Goal: Task Accomplishment & Management: Use online tool/utility

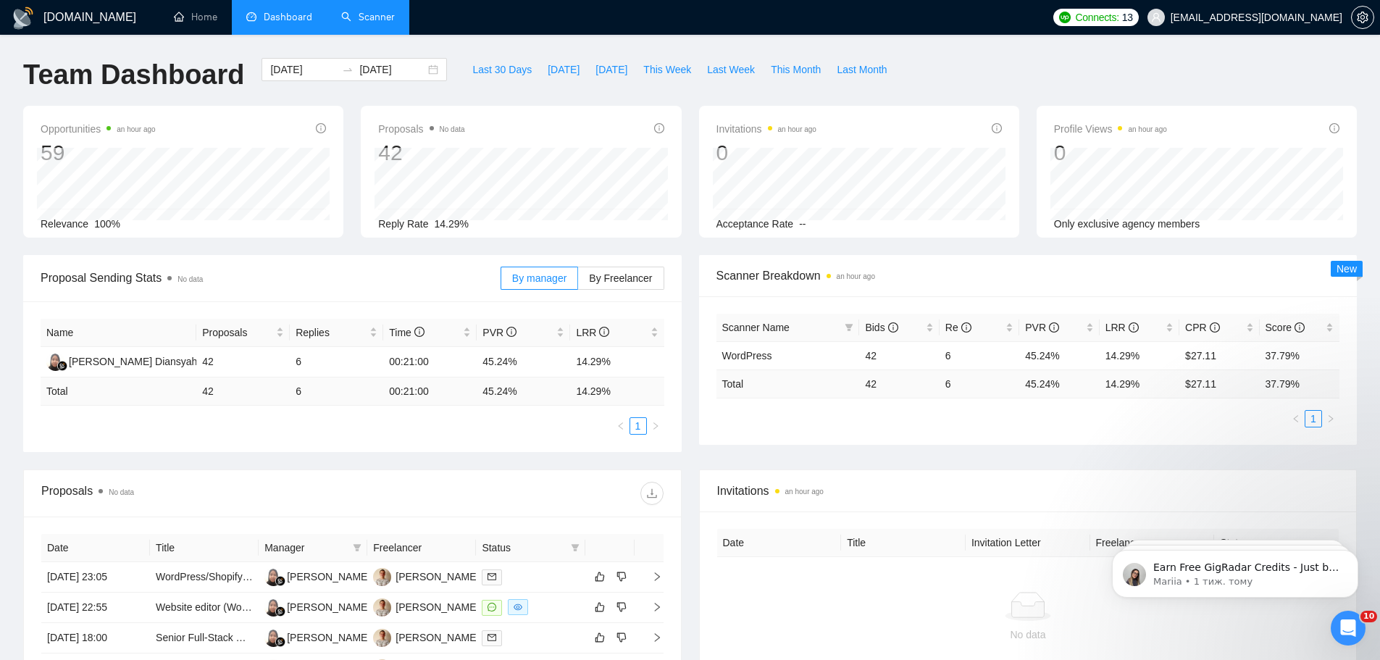
click at [390, 22] on link "Scanner" at bounding box center [368, 17] width 54 height 12
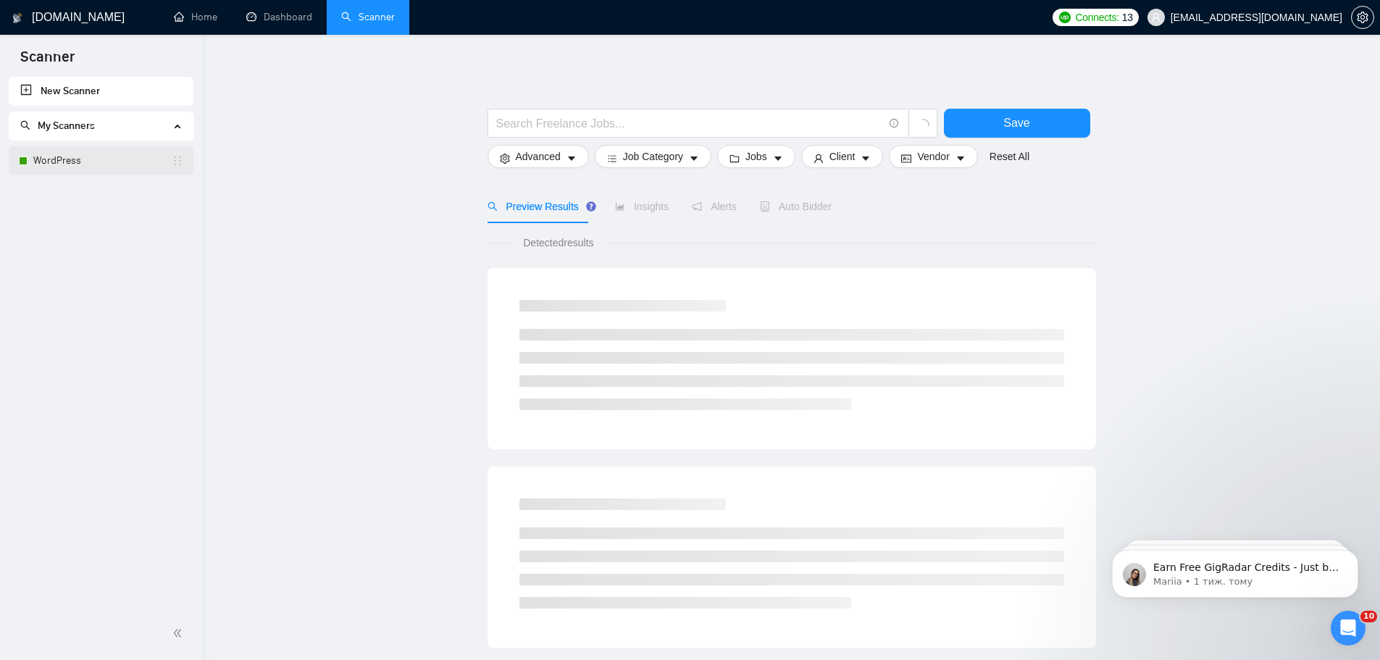
click at [94, 162] on link "WordPress" at bounding box center [102, 160] width 138 height 29
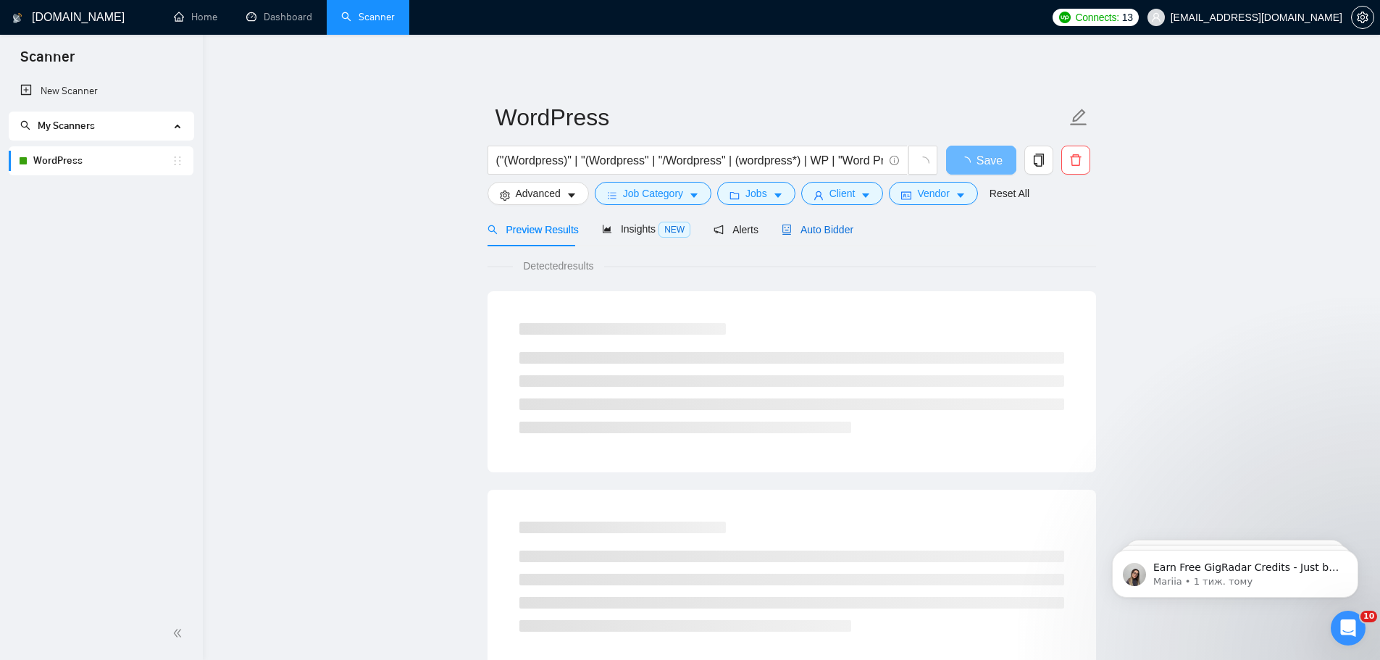
click at [804, 224] on span "Auto Bidder" at bounding box center [818, 230] width 72 height 12
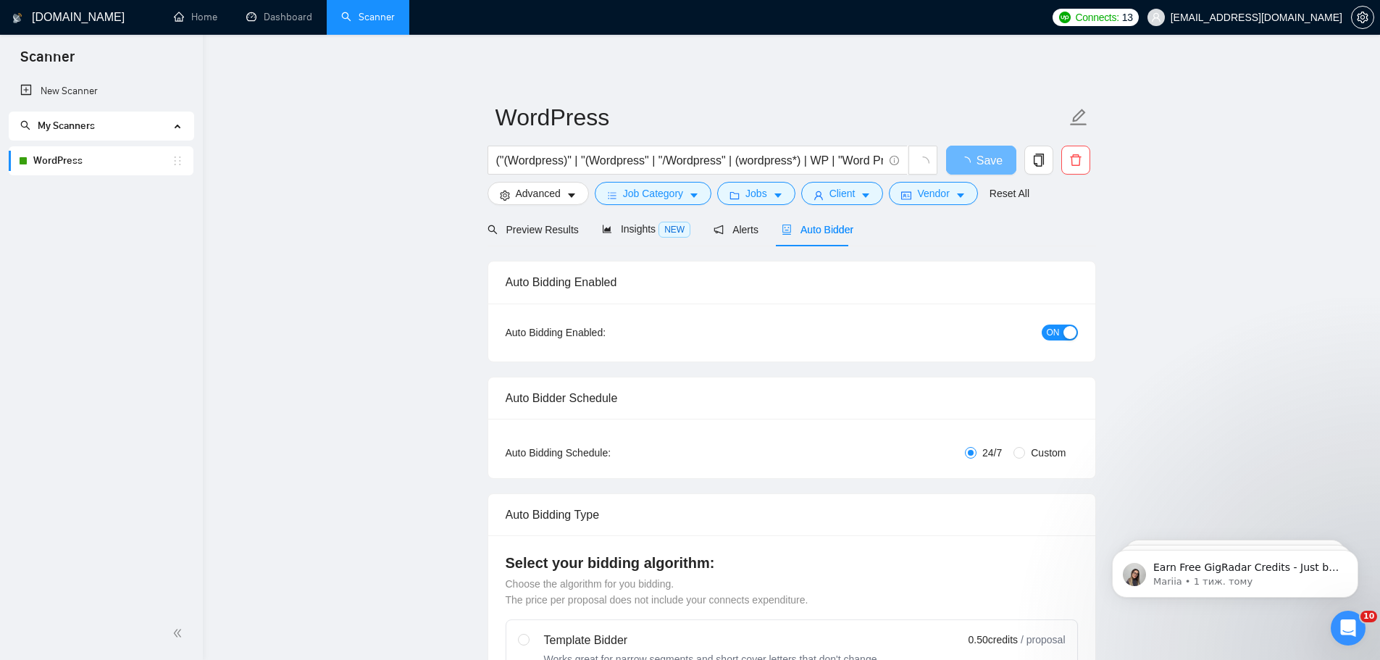
checkbox input "true"
click at [258, 20] on link "Dashboard" at bounding box center [279, 17] width 66 height 12
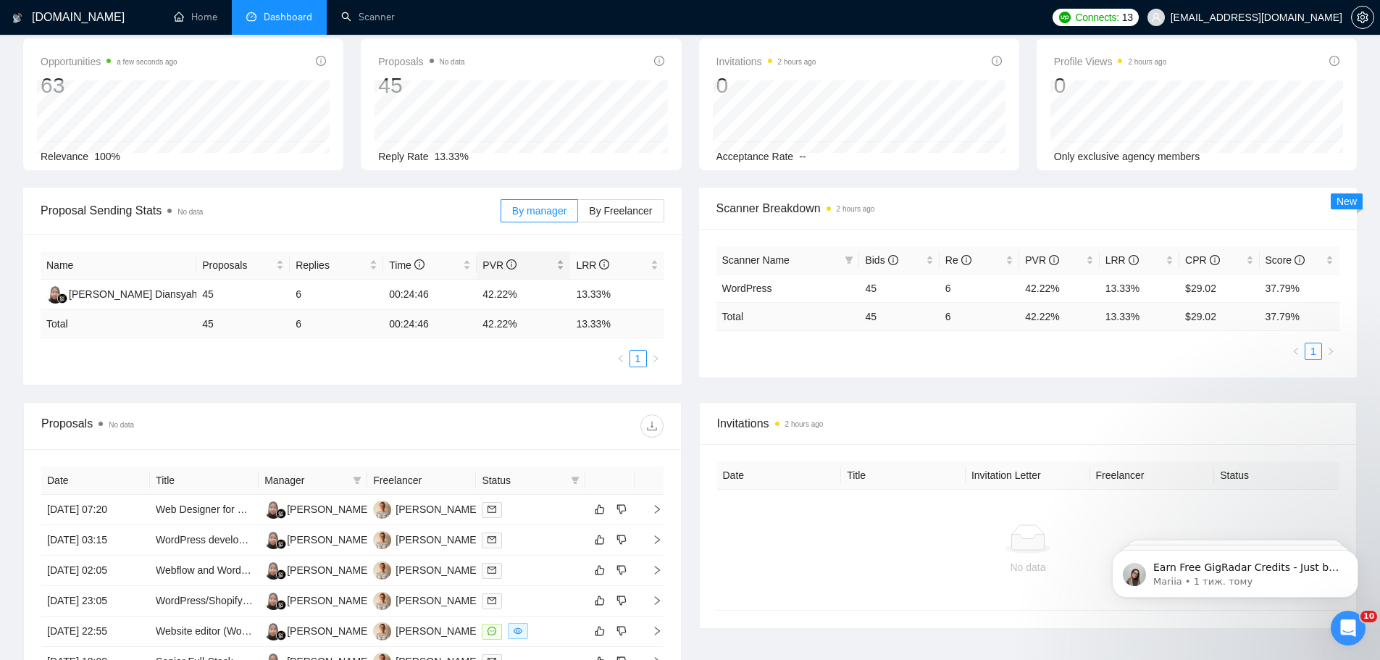
scroll to position [72, 0]
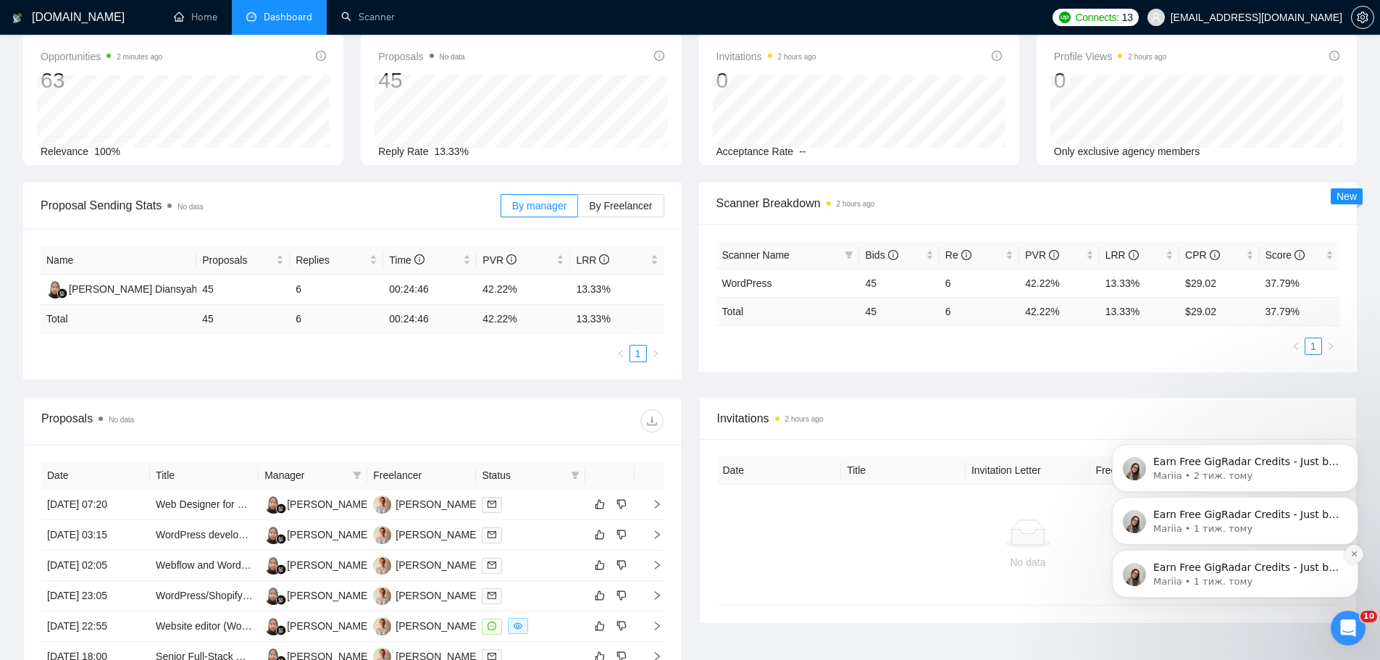
click at [1352, 558] on icon "Dismiss notification" at bounding box center [1355, 554] width 8 height 8
click at [1352, 558] on icon "Dismiss notification" at bounding box center [1354, 554] width 7 height 7
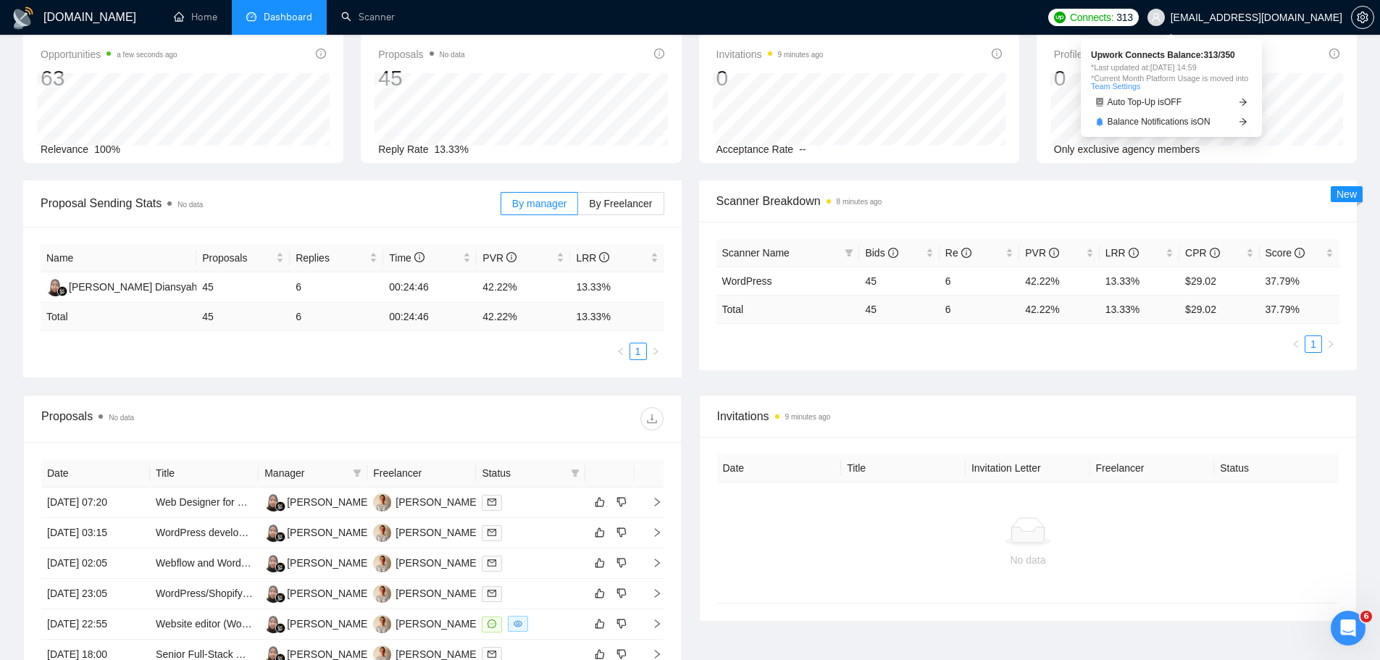
click at [1114, 9] on span "Connects:" at bounding box center [1091, 17] width 43 height 16
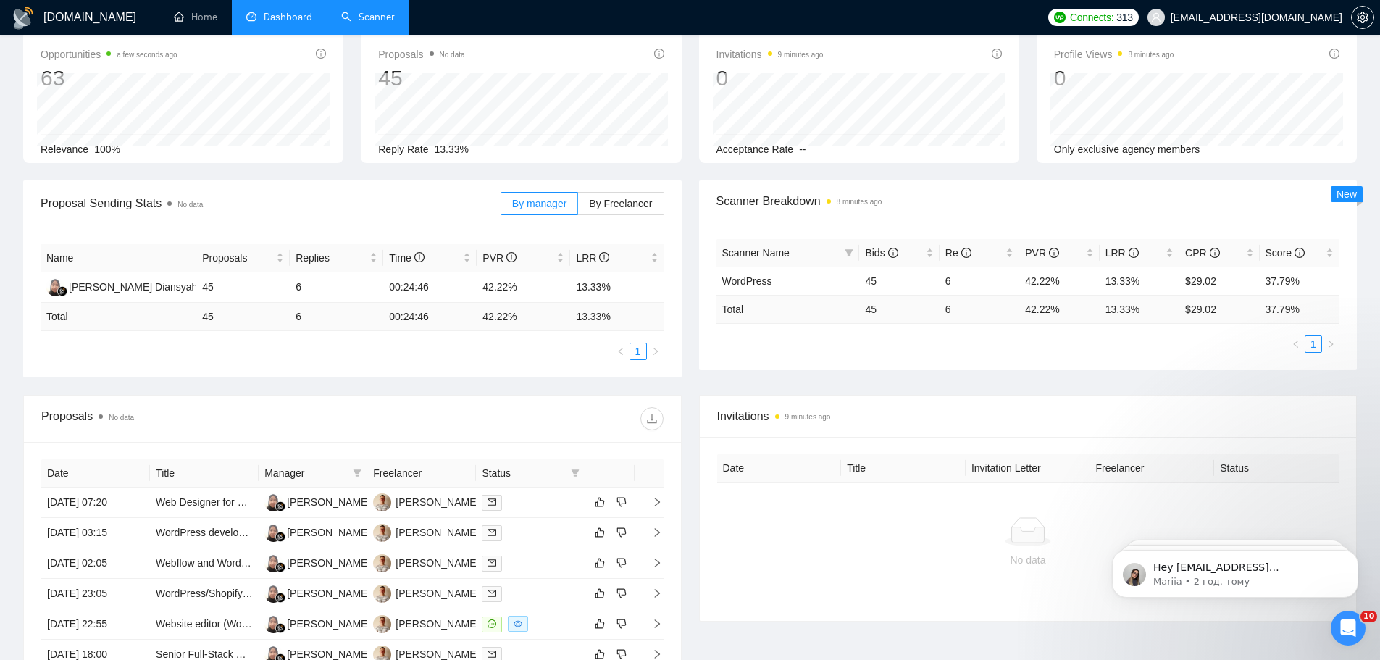
click at [356, 23] on link "Scanner" at bounding box center [368, 17] width 54 height 12
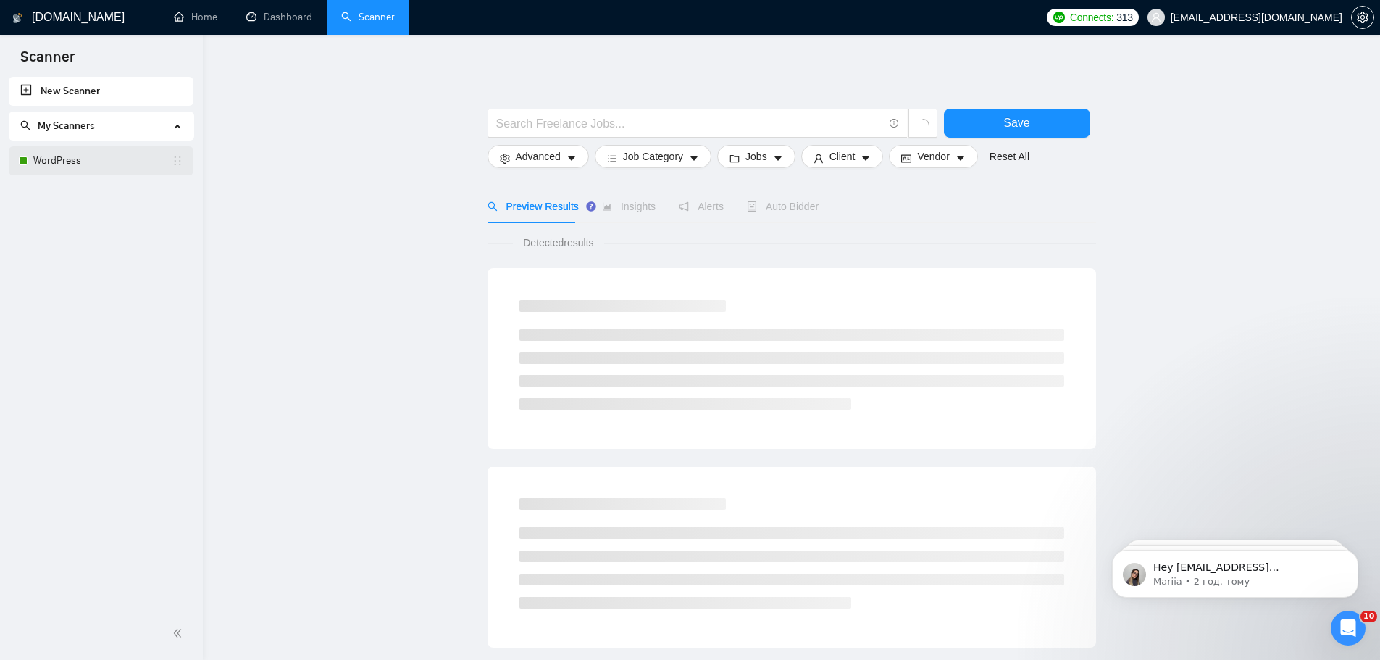
click at [91, 157] on link "WordPress" at bounding box center [102, 160] width 138 height 29
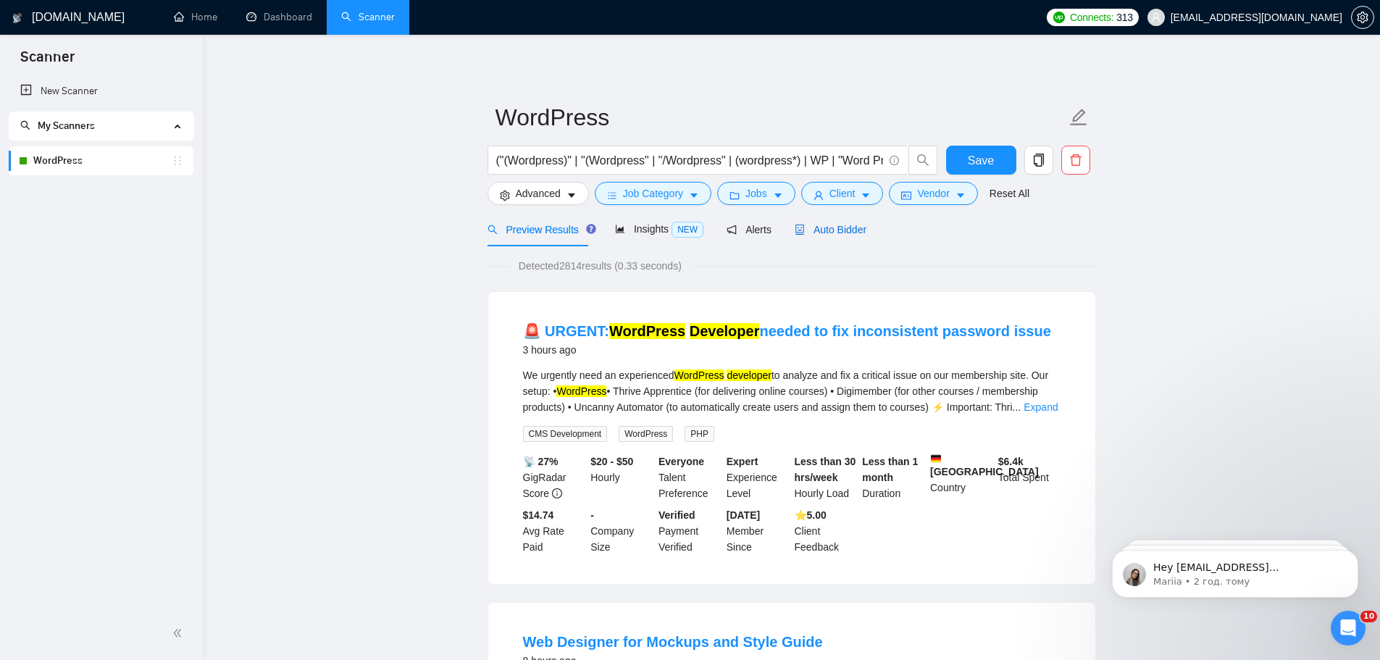
click at [848, 235] on span "Auto Bidder" at bounding box center [831, 230] width 72 height 12
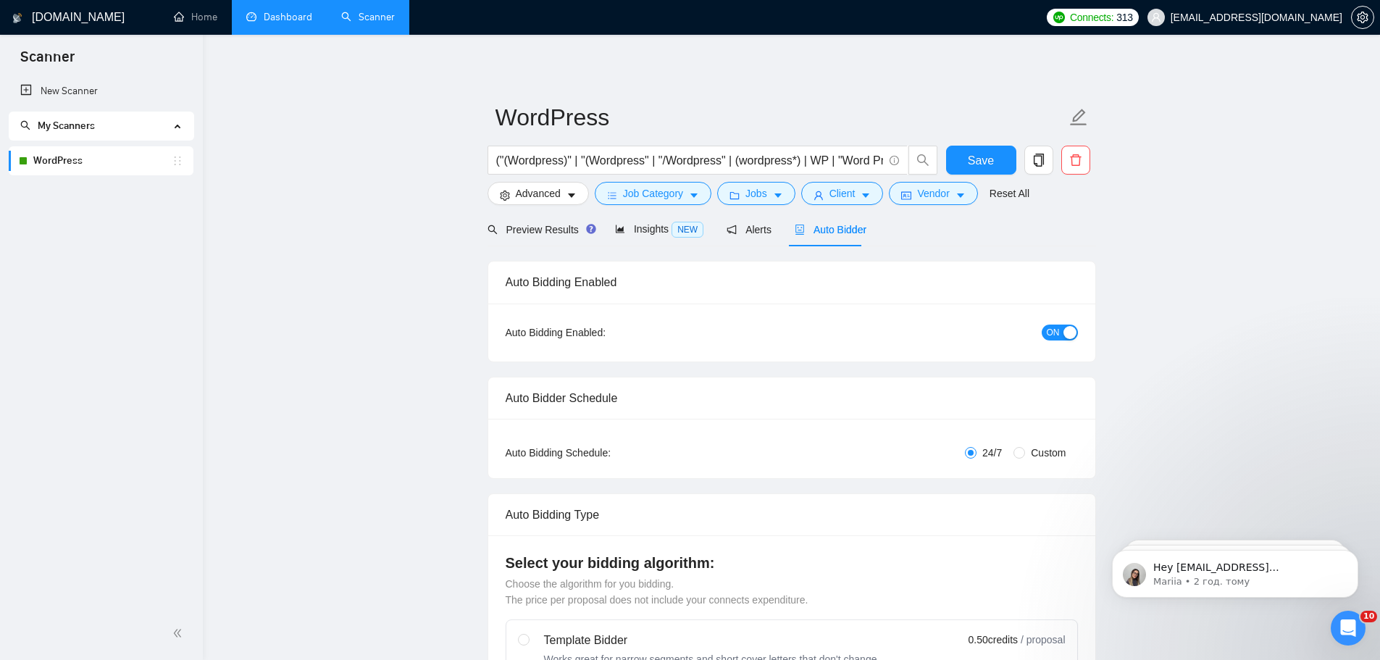
click at [256, 20] on link "Dashboard" at bounding box center [279, 17] width 66 height 12
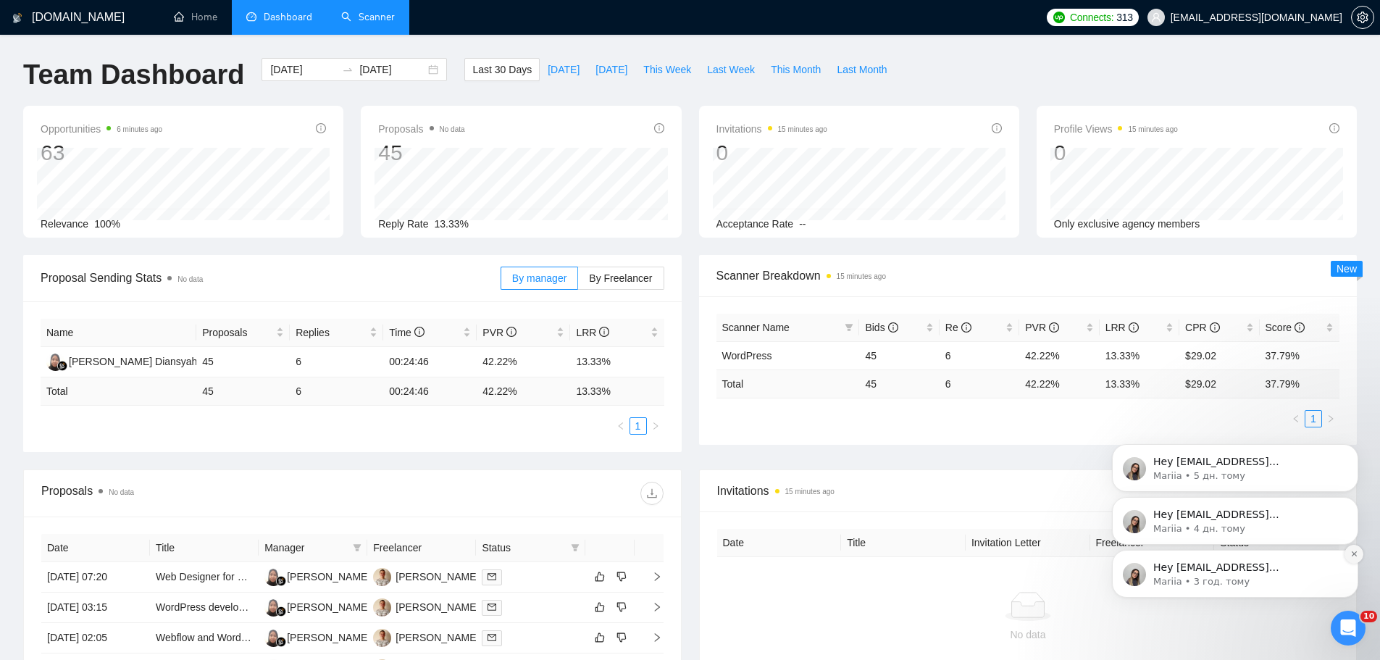
click at [1356, 555] on icon "Dismiss notification" at bounding box center [1355, 554] width 8 height 8
click at [1354, 559] on button "Dismiss notification" at bounding box center [1354, 554] width 19 height 19
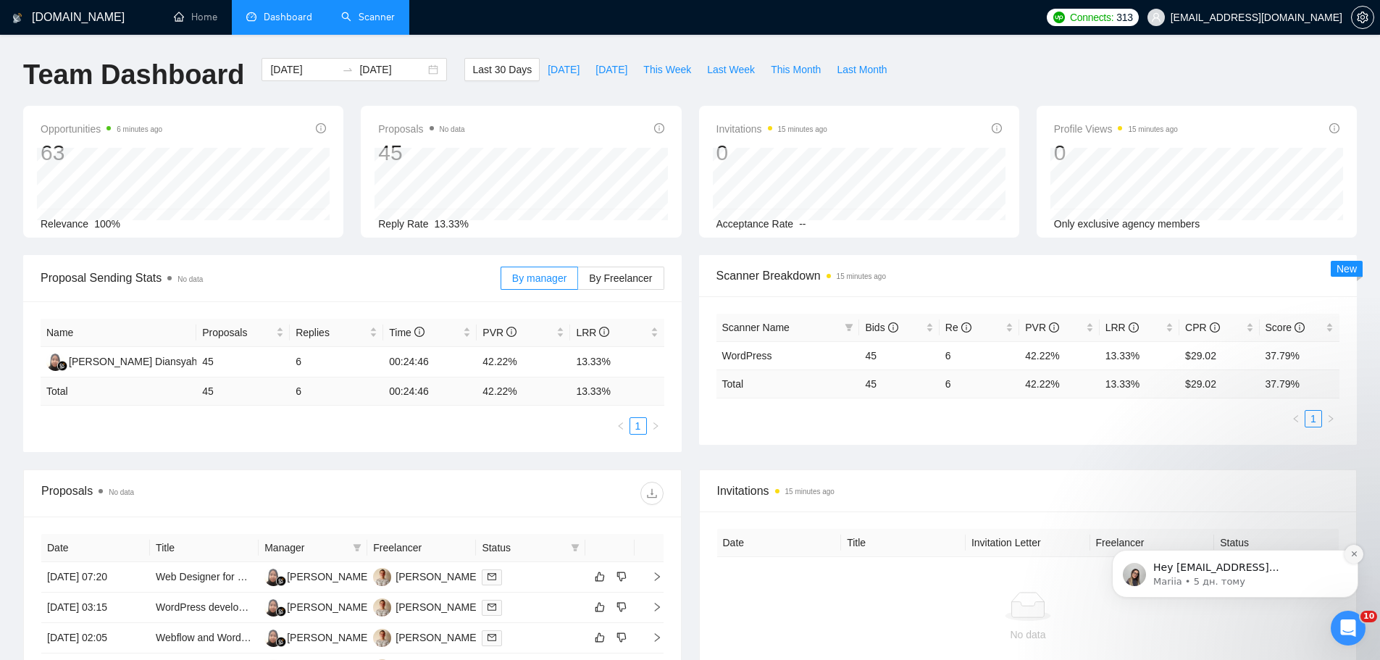
click at [1348, 557] on button "Dismiss notification" at bounding box center [1354, 554] width 19 height 19
click at [1351, 552] on icon "Dismiss notification" at bounding box center [1355, 554] width 8 height 8
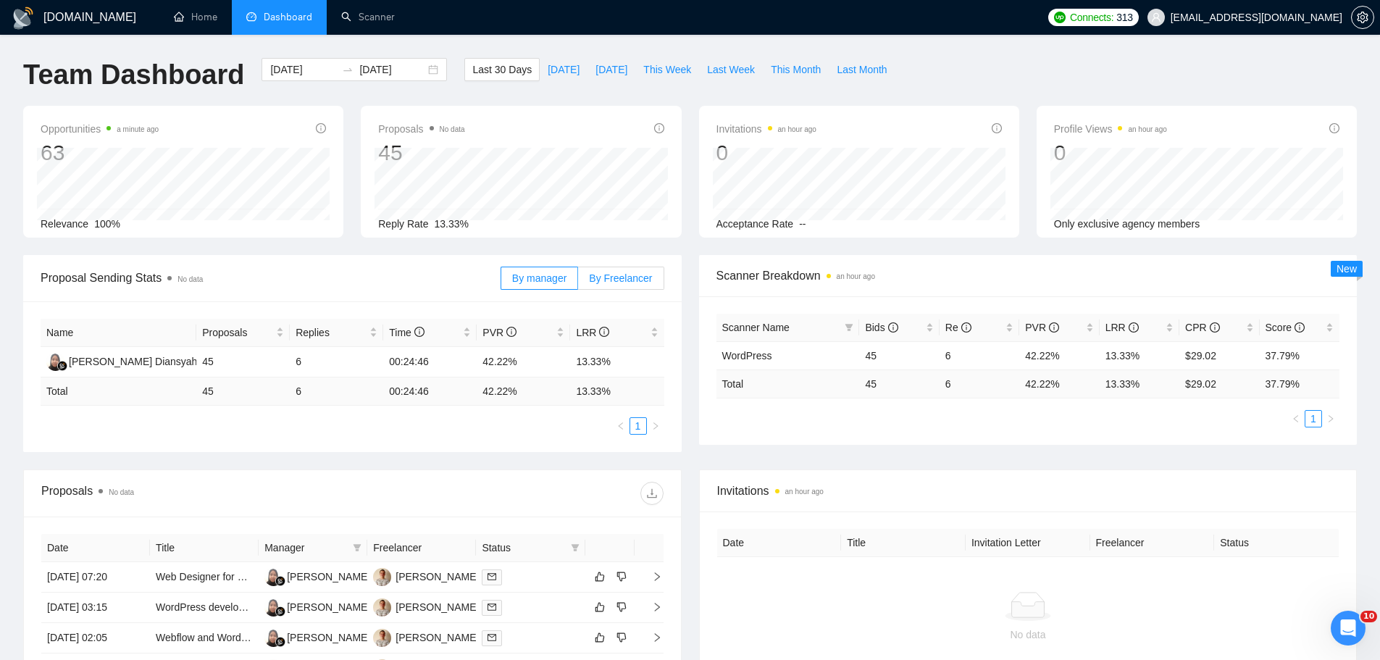
click at [618, 278] on span "By Freelancer" at bounding box center [620, 278] width 63 height 12
click at [578, 282] on input "By Freelancer" at bounding box center [578, 282] width 0 height 0
click at [554, 276] on span "By manager" at bounding box center [539, 278] width 54 height 12
click at [501, 282] on input "By manager" at bounding box center [501, 282] width 0 height 0
click at [619, 278] on span "By Freelancer" at bounding box center [620, 278] width 63 height 12
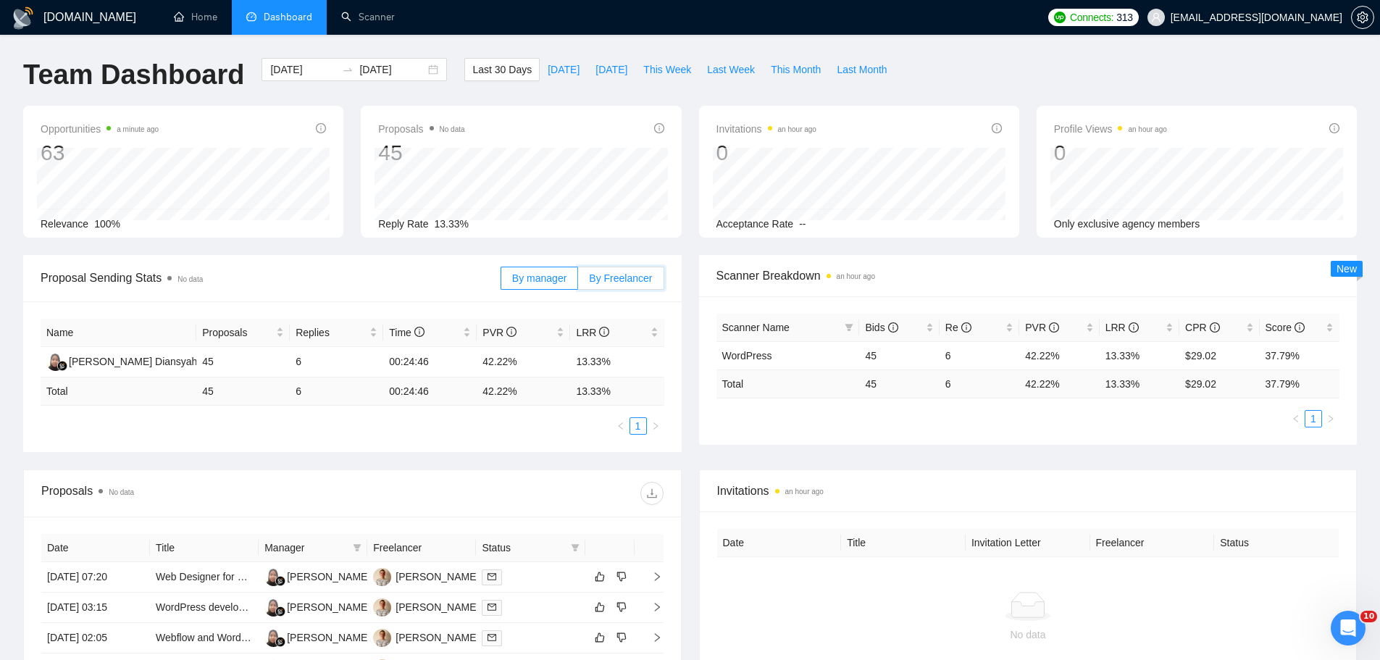
click at [578, 282] on input "By Freelancer" at bounding box center [578, 282] width 0 height 0
click at [546, 277] on span "By manager" at bounding box center [539, 278] width 54 height 12
click at [501, 282] on input "By manager" at bounding box center [501, 282] width 0 height 0
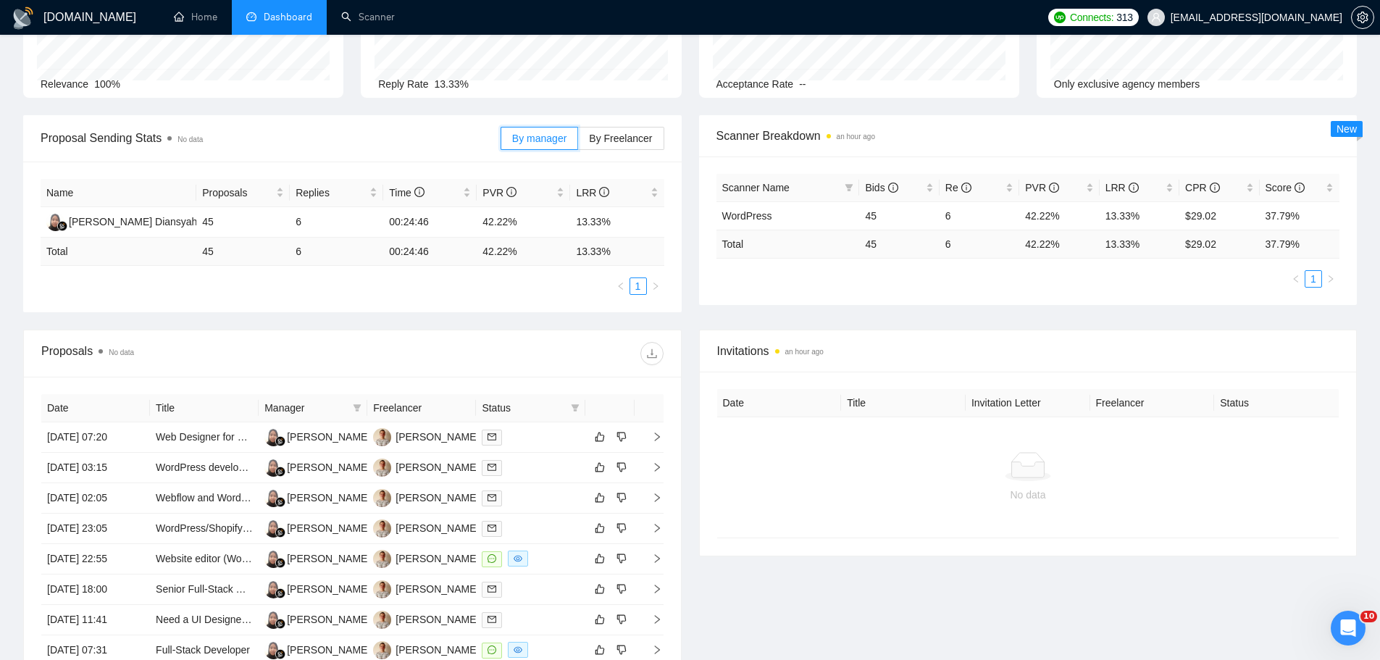
scroll to position [145, 0]
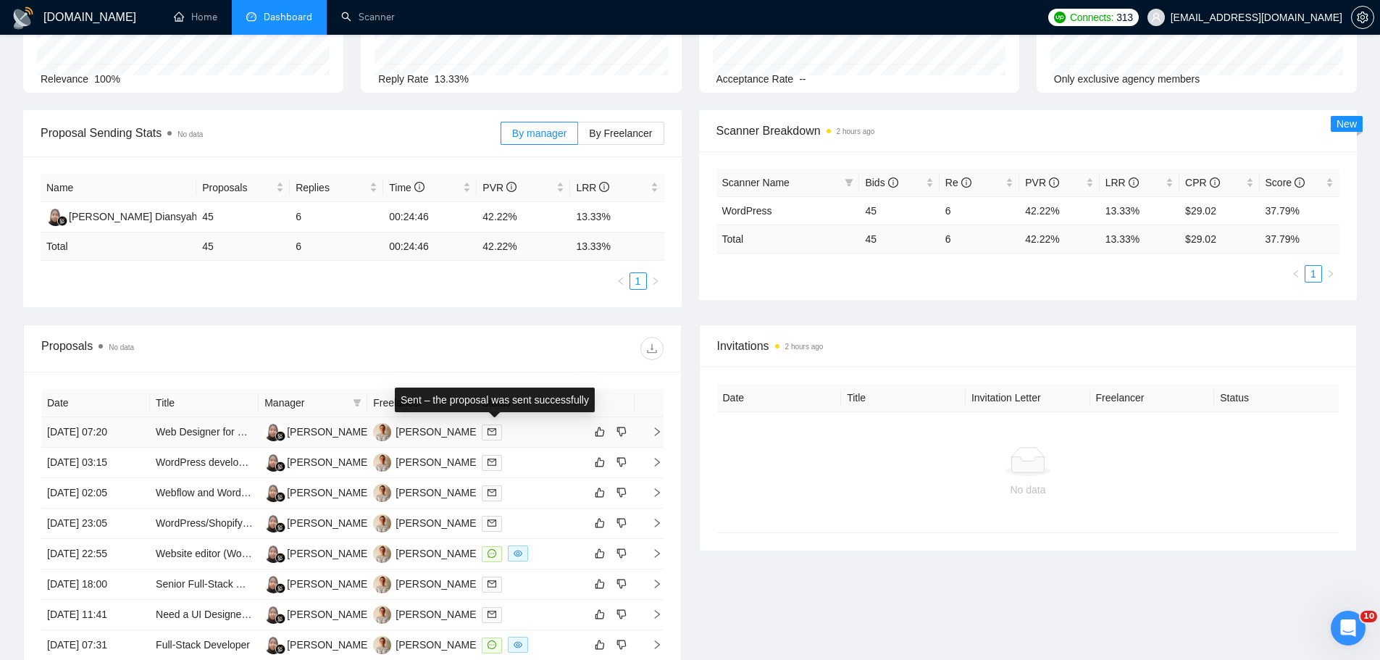
click at [491, 438] on span at bounding box center [492, 433] width 20 height 16
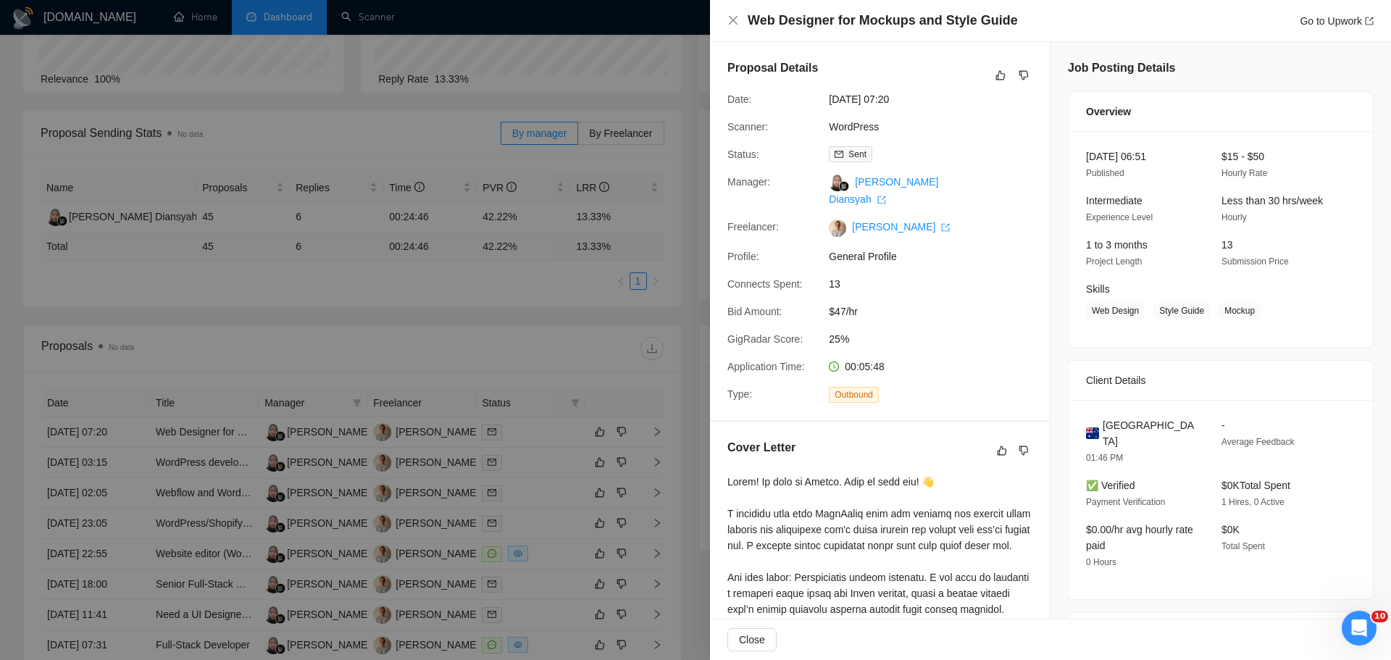
click at [546, 291] on div at bounding box center [695, 330] width 1391 height 660
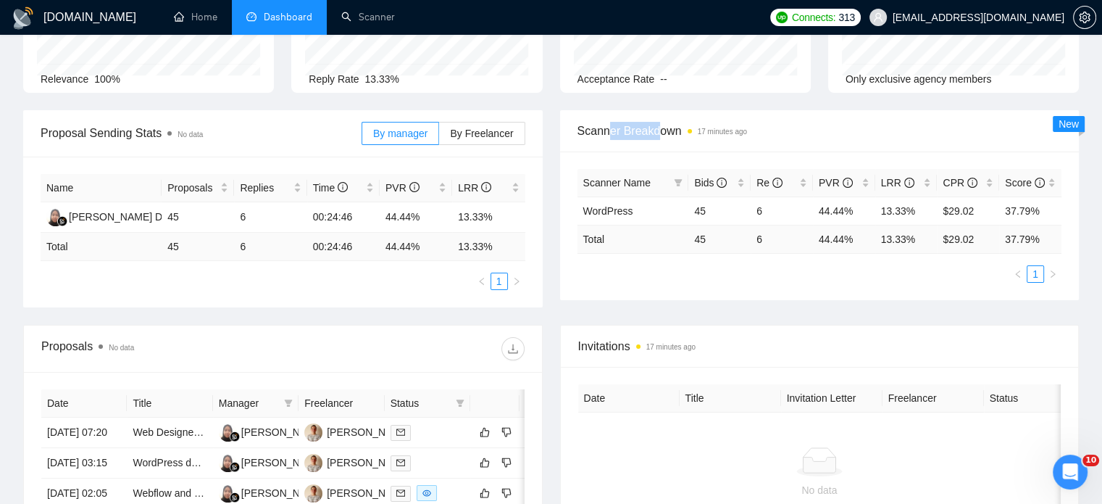
drag, startPoint x: 611, startPoint y: 128, endPoint x: 656, endPoint y: 138, distance: 46.9
click at [656, 138] on span "Scanner Breakdown 17 minutes ago" at bounding box center [819, 131] width 485 height 18
click at [657, 140] on div "Scanner Breakdown 17 minutes ago" at bounding box center [819, 130] width 485 height 41
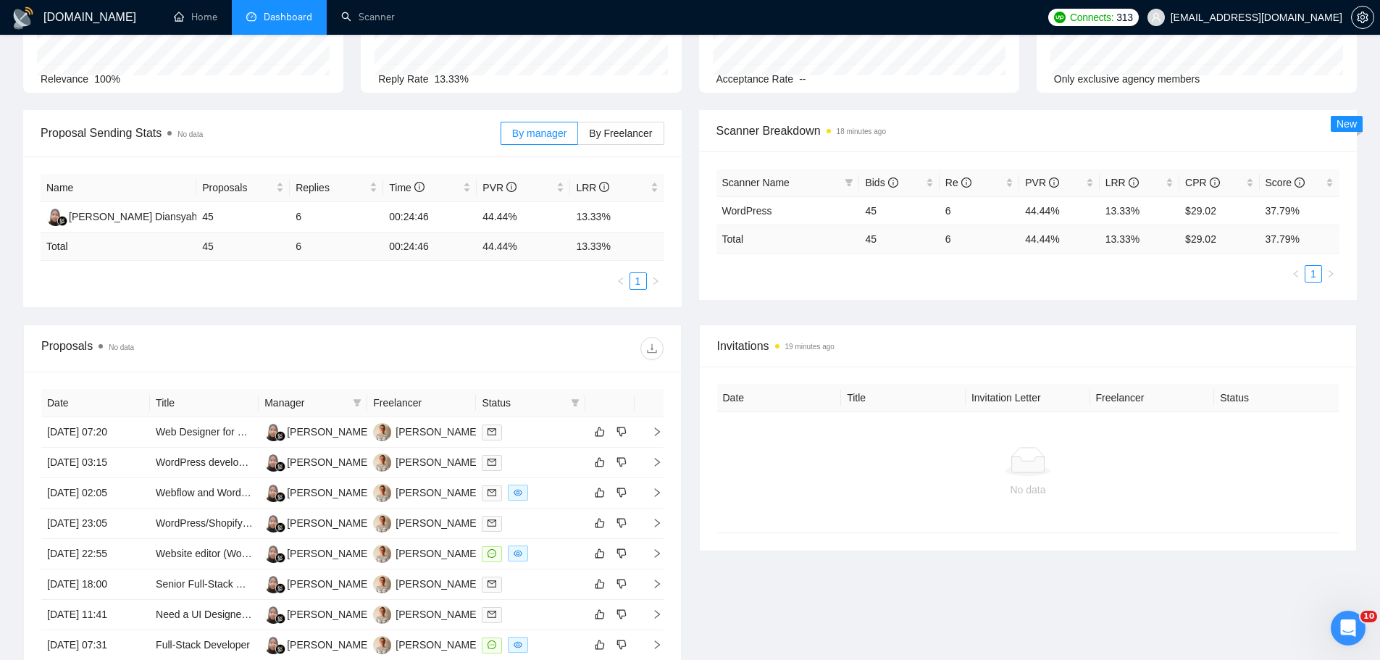
click at [110, 141] on span "Proposal Sending Stats No data" at bounding box center [271, 133] width 460 height 18
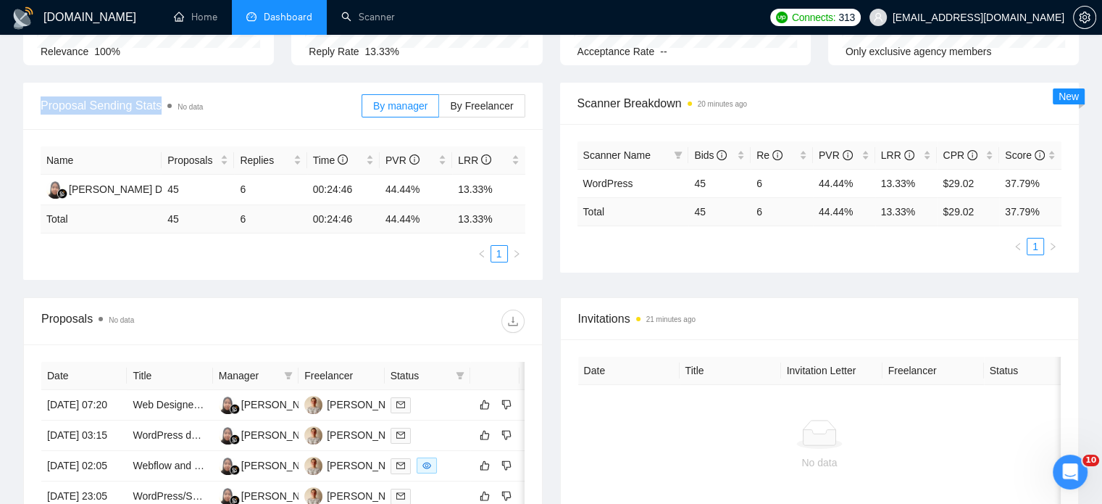
scroll to position [217, 0]
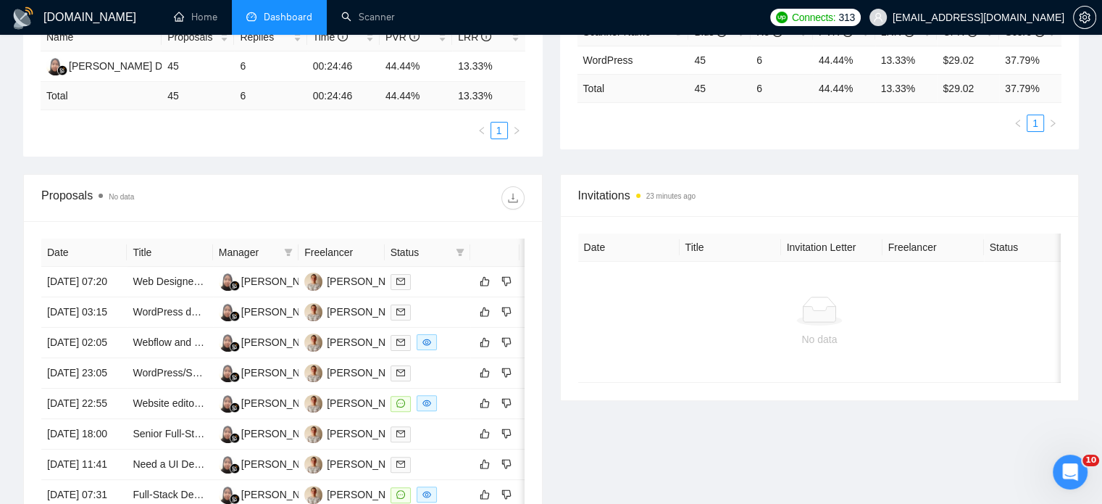
scroll to position [435, 0]
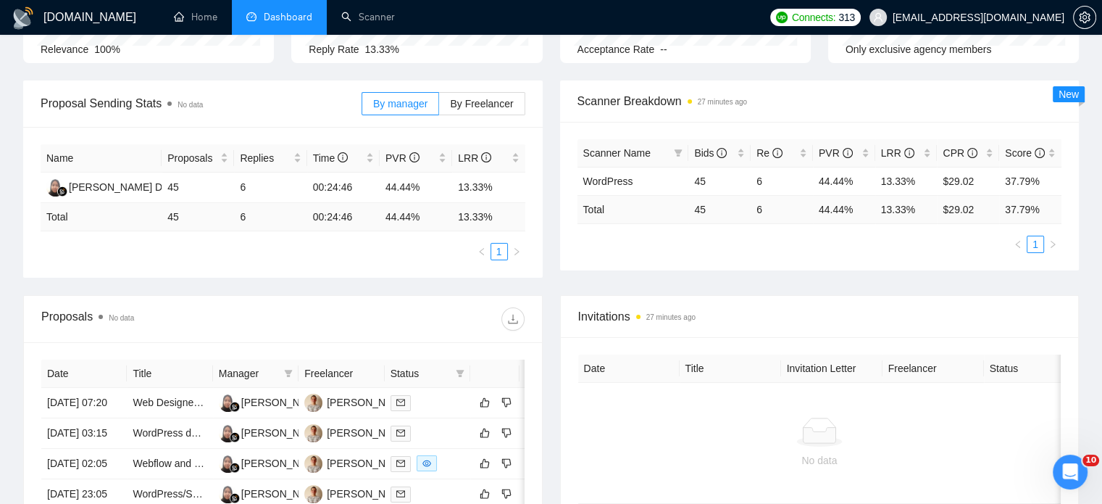
scroll to position [175, 0]
